Goal: Task Accomplishment & Management: Use online tool/utility

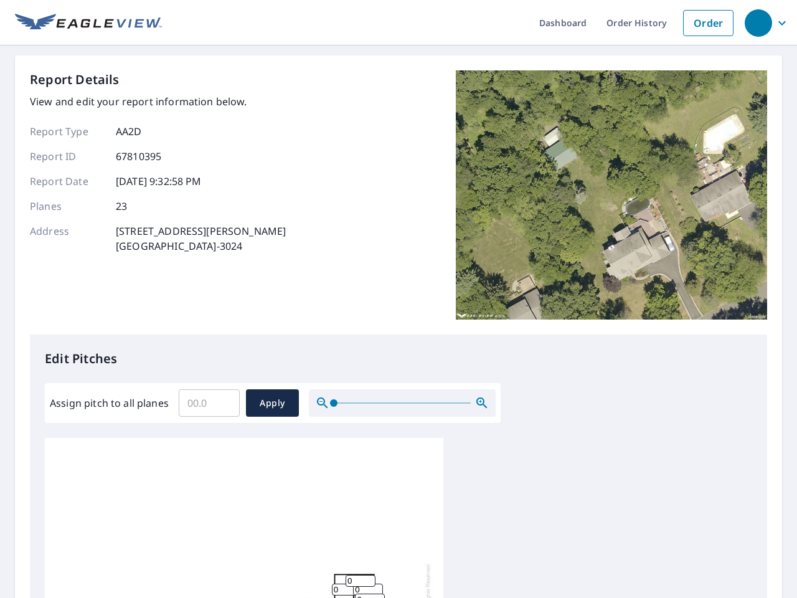
click at [398, 299] on div "Report Details View and edit your report information below. Report Type AA2D Re…" at bounding box center [398, 202] width 737 height 264
click at [757, 22] on div "button" at bounding box center [757, 22] width 27 height 27
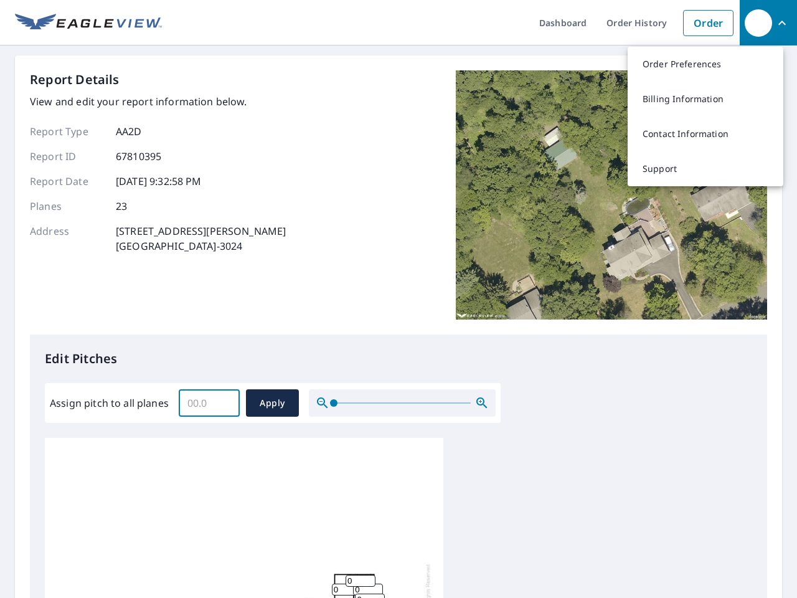
click at [209, 403] on input "Assign pitch to all planes" at bounding box center [209, 402] width 61 height 35
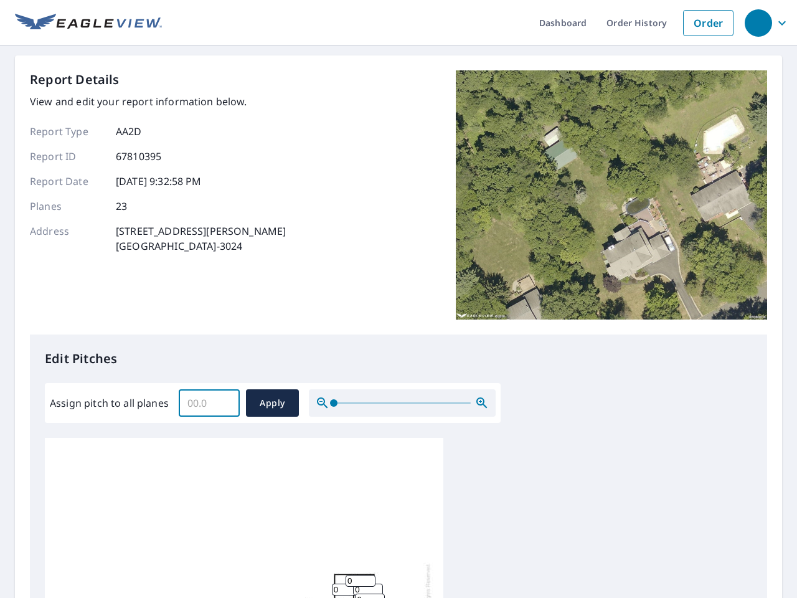
click at [272, 403] on span "Apply" at bounding box center [272, 403] width 33 height 16
click at [482, 403] on icon "button" at bounding box center [481, 402] width 15 height 15
